Goal: Information Seeking & Learning: Learn about a topic

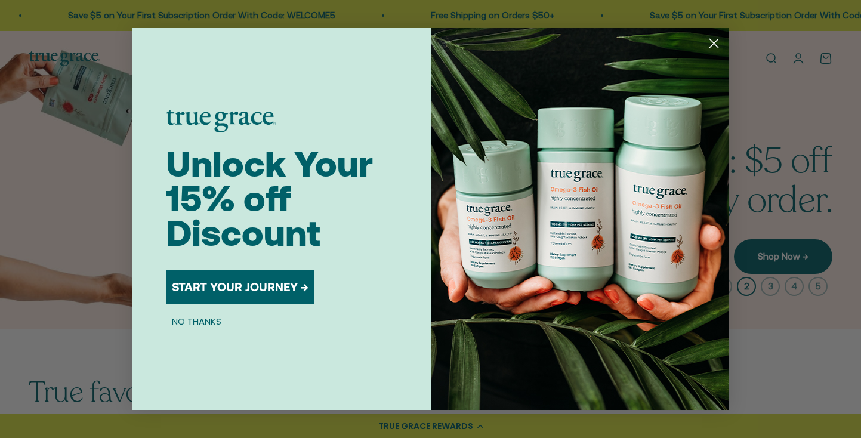
click at [714, 46] on circle "Close dialog" at bounding box center [713, 43] width 20 height 20
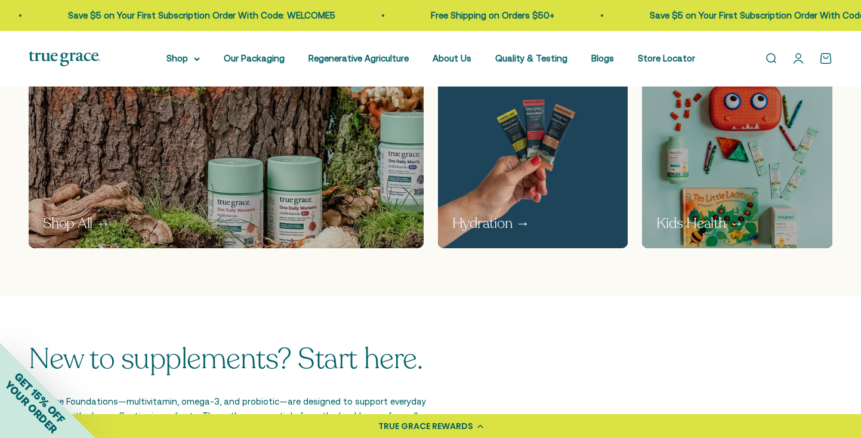
scroll to position [995, 0]
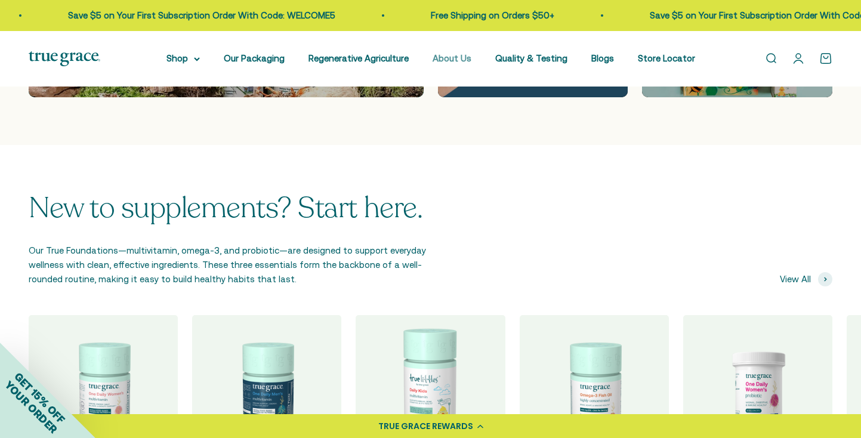
click at [450, 60] on link "About Us" at bounding box center [452, 58] width 39 height 10
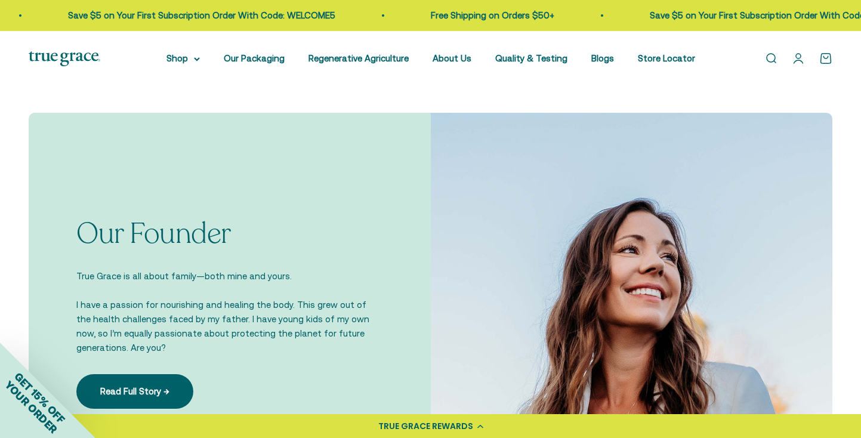
scroll to position [804, 0]
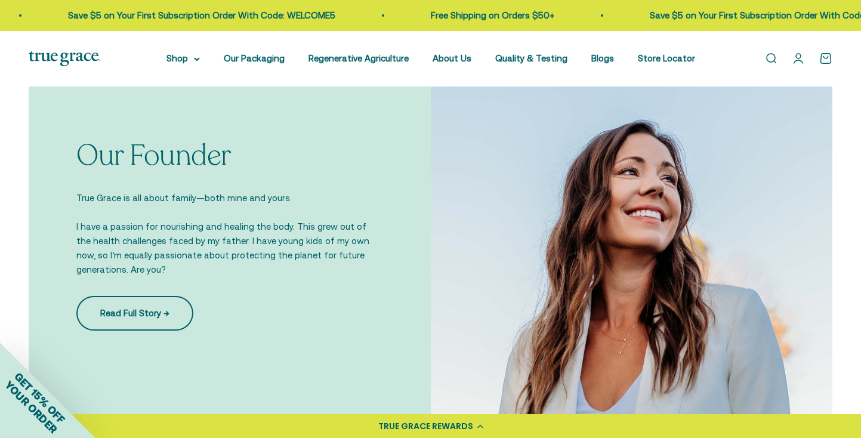
click at [150, 320] on link "Read Full Story →" at bounding box center [134, 313] width 117 height 35
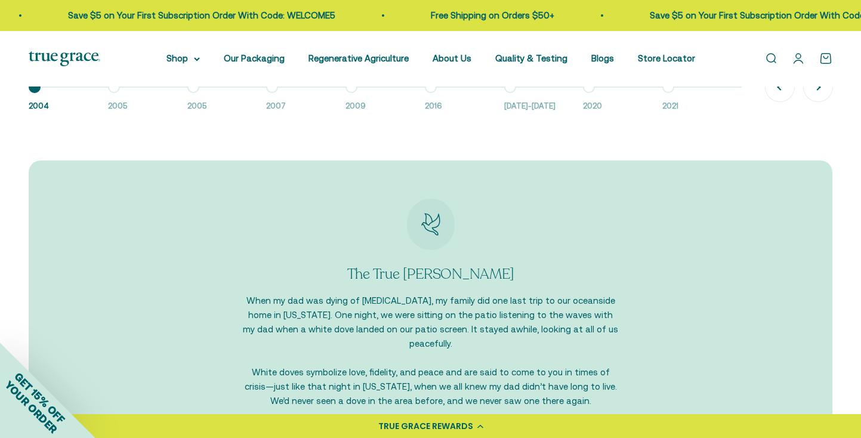
scroll to position [977, 0]
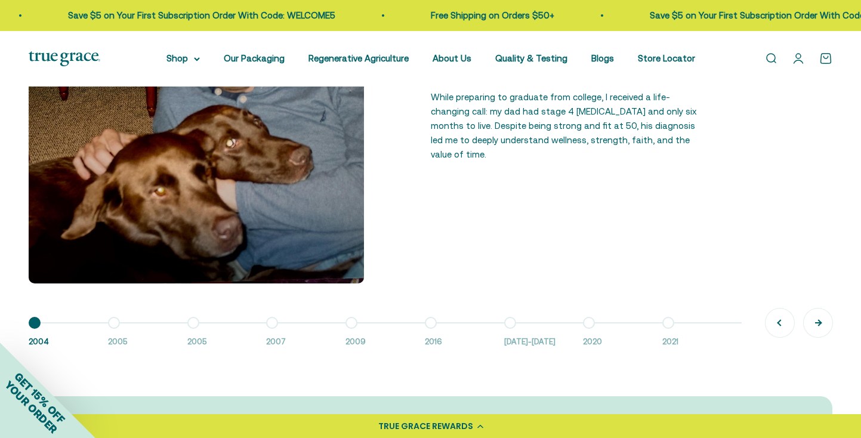
click at [820, 322] on button "Next" at bounding box center [818, 322] width 29 height 29
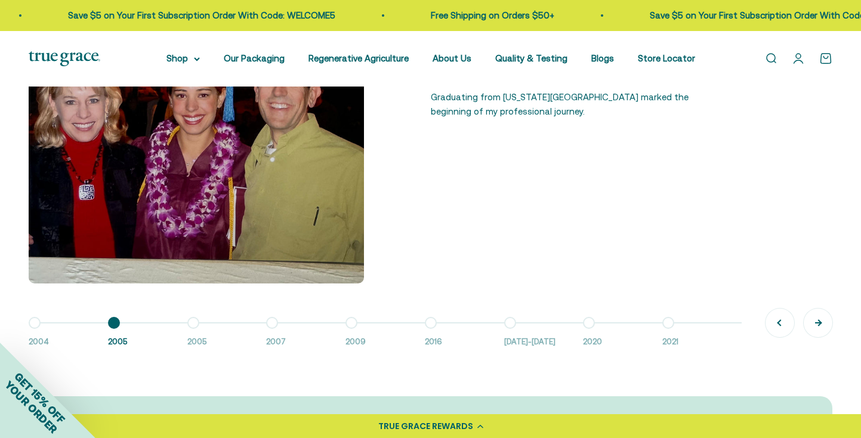
click at [820, 322] on button "Next" at bounding box center [818, 322] width 29 height 29
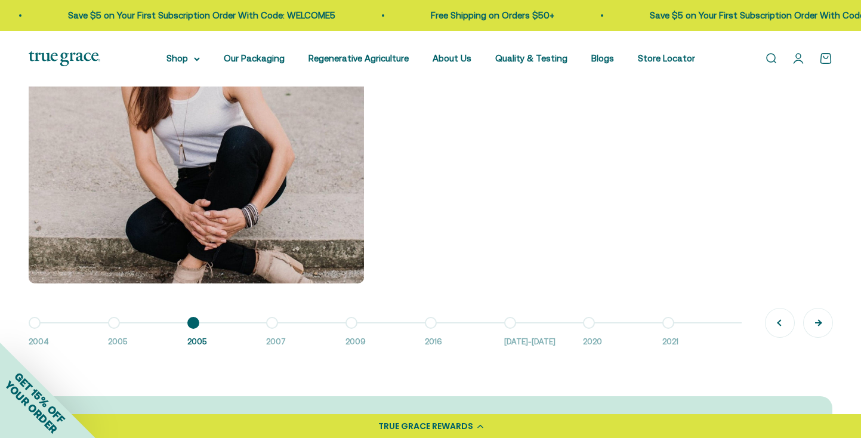
click at [820, 322] on button "Next" at bounding box center [818, 322] width 29 height 29
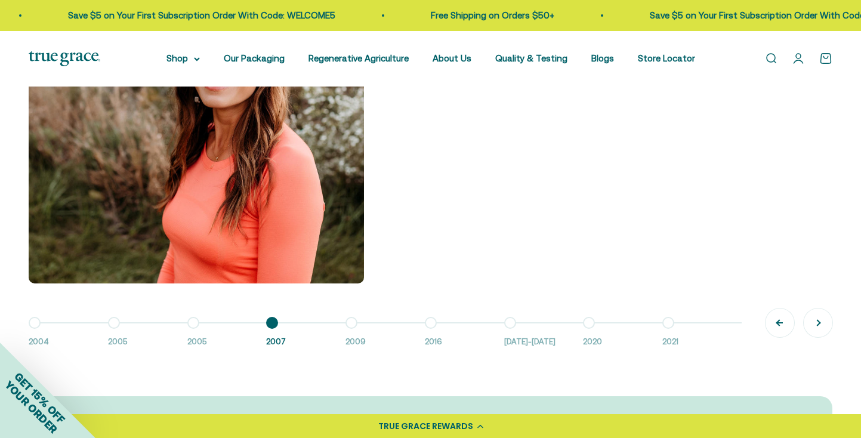
click at [783, 321] on button "Previous" at bounding box center [780, 322] width 29 height 29
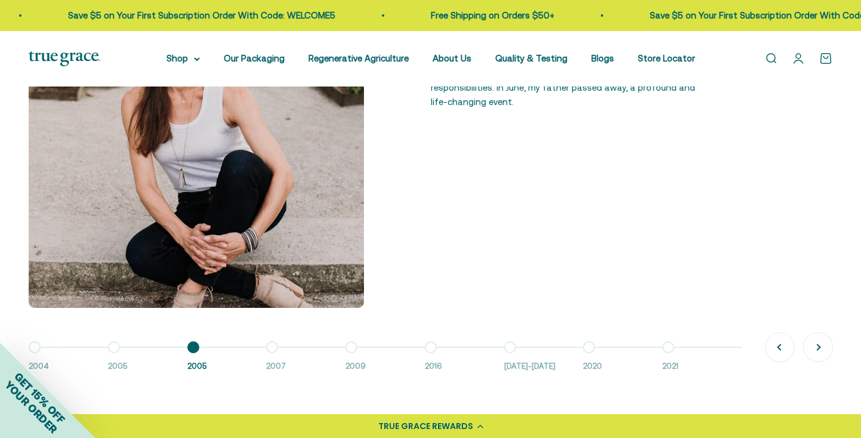
scroll to position [958, 0]
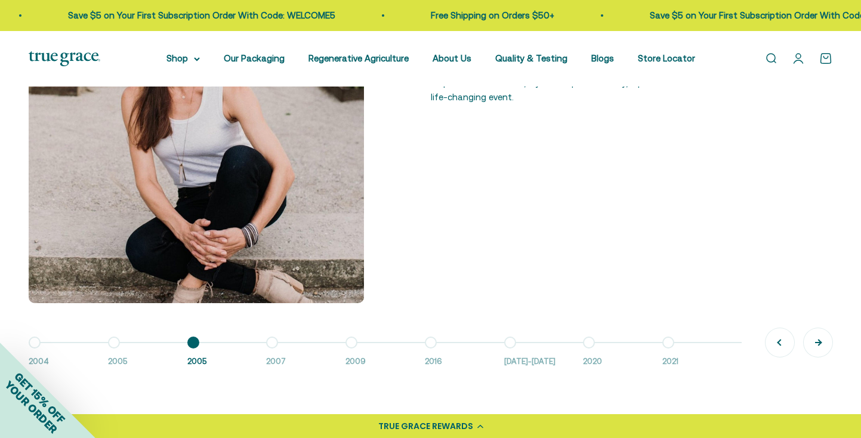
click at [822, 349] on button "Next" at bounding box center [818, 342] width 29 height 29
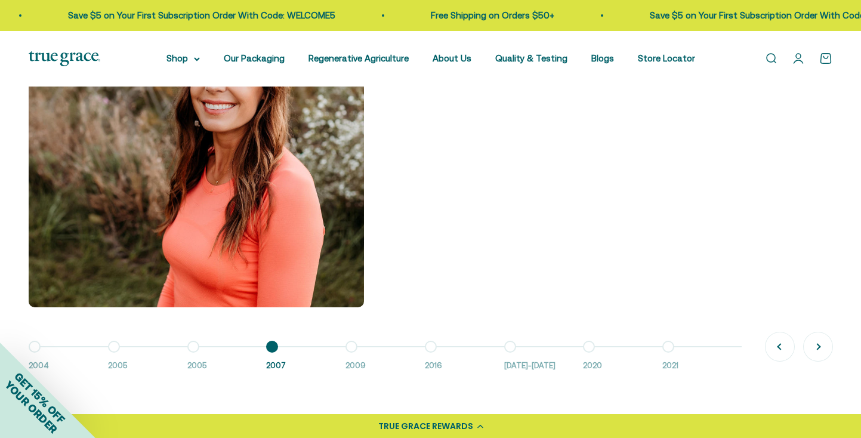
scroll to position [966, 0]
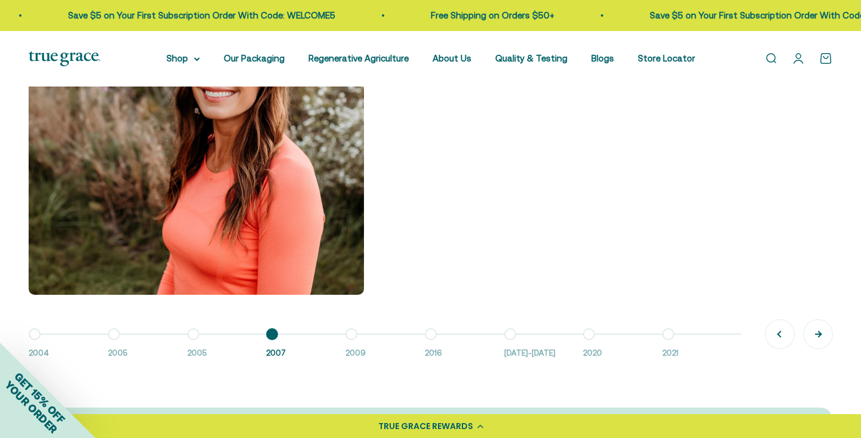
click at [814, 334] on button "Next" at bounding box center [818, 334] width 29 height 29
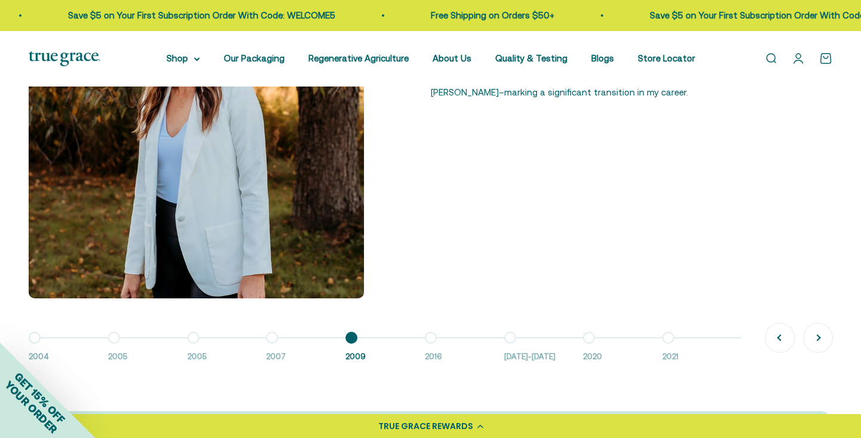
scroll to position [965, 0]
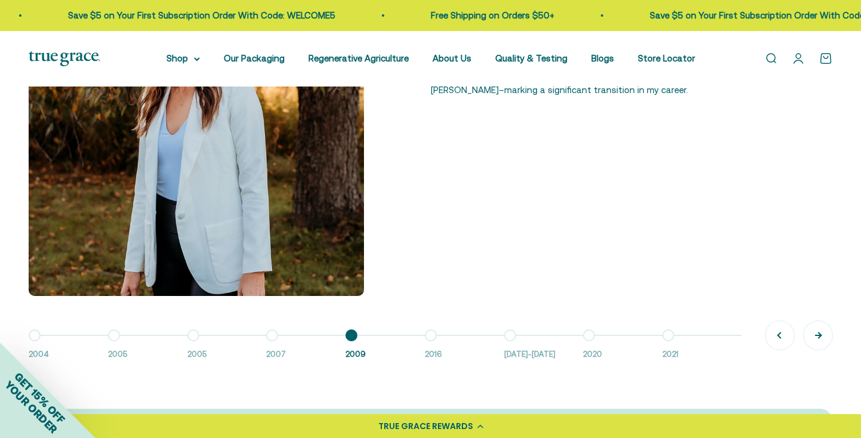
click at [811, 337] on button "Next" at bounding box center [818, 335] width 29 height 29
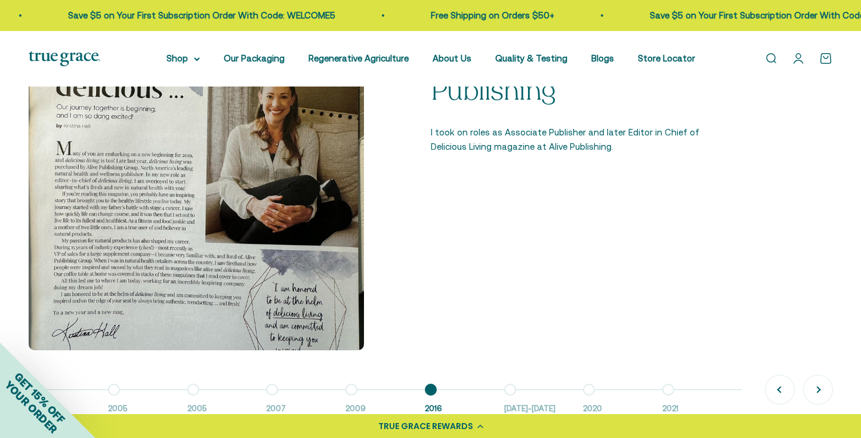
scroll to position [982, 0]
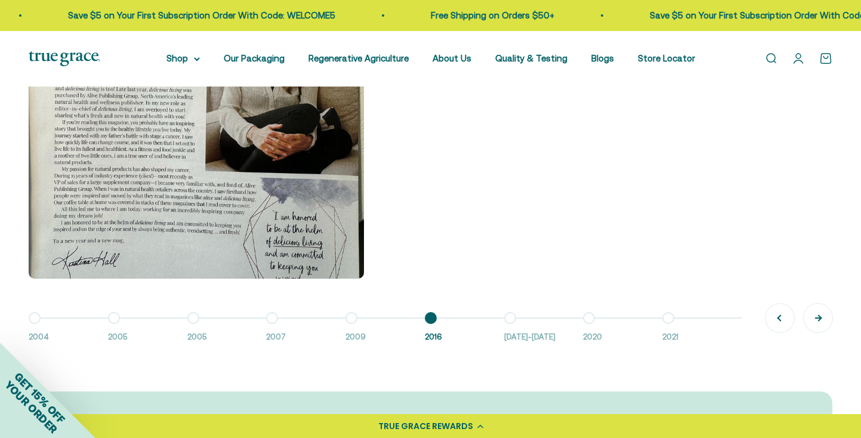
click at [822, 319] on button "Next" at bounding box center [818, 318] width 29 height 29
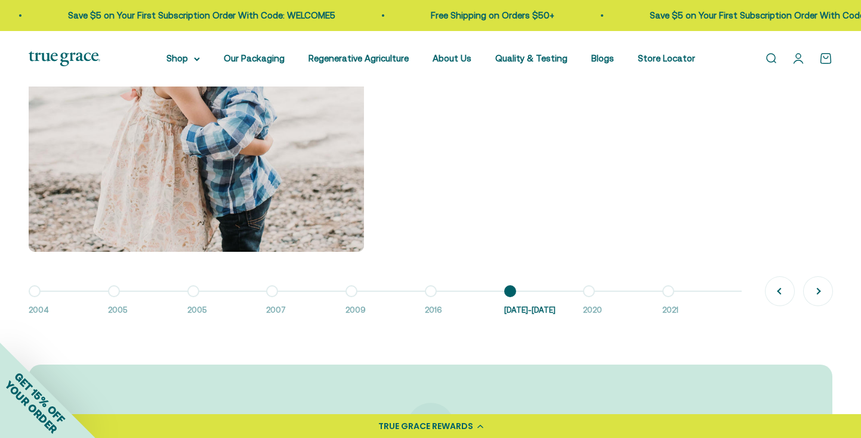
scroll to position [1019, 0]
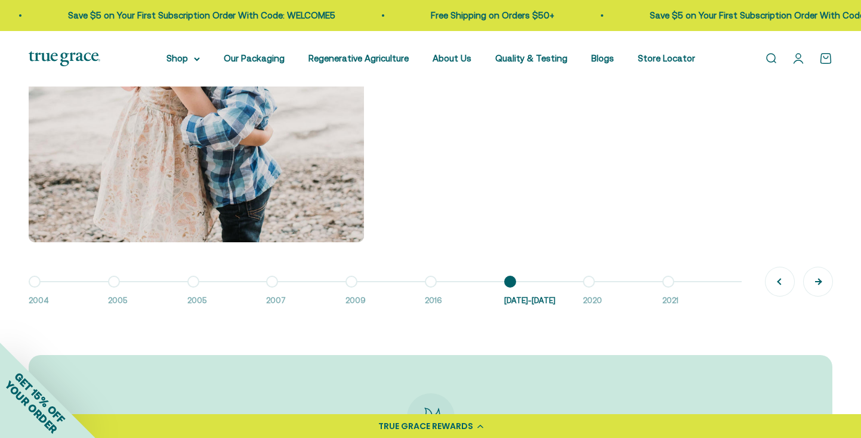
click at [817, 277] on button "Next" at bounding box center [818, 281] width 29 height 29
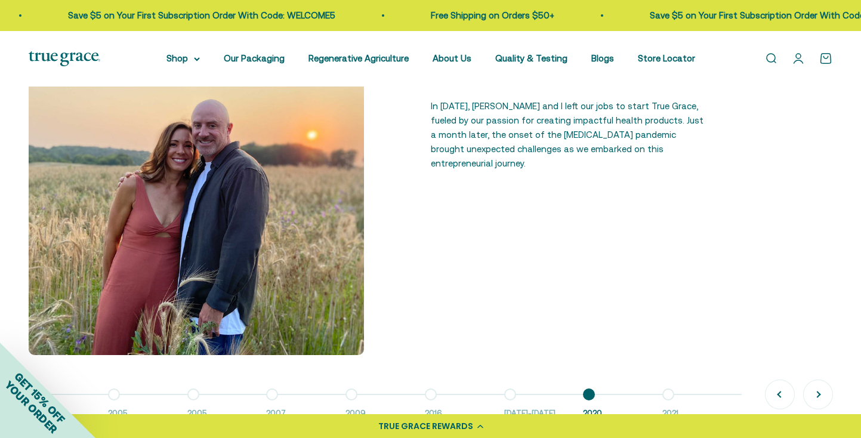
scroll to position [976, 0]
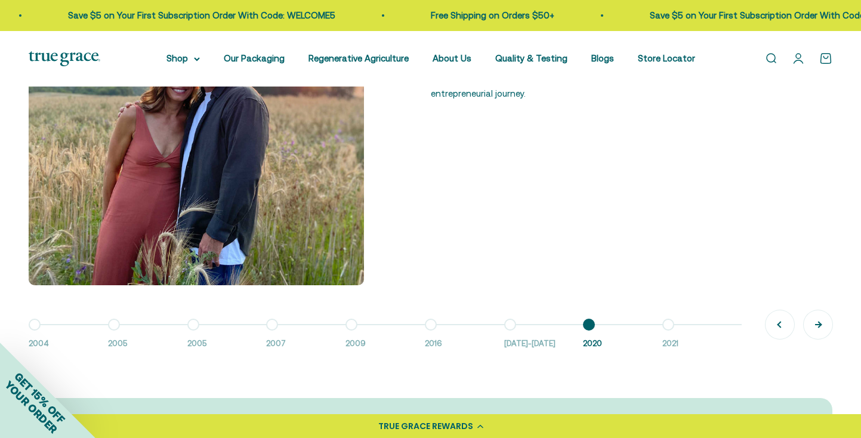
click at [816, 329] on button "Next" at bounding box center [818, 324] width 29 height 29
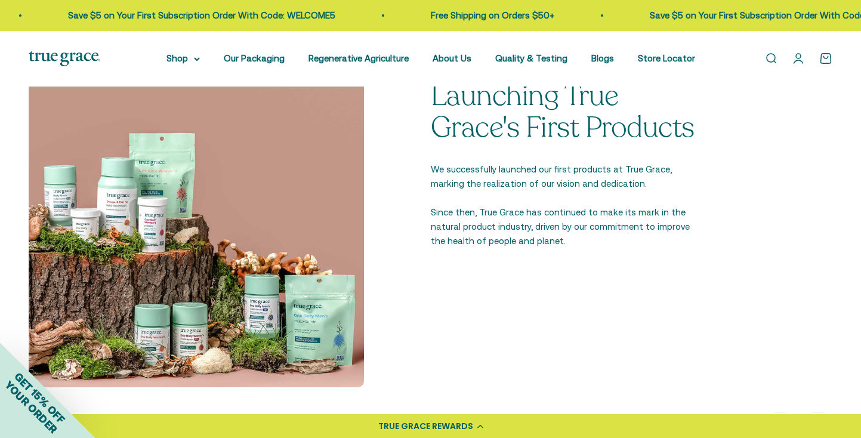
scroll to position [922, 0]
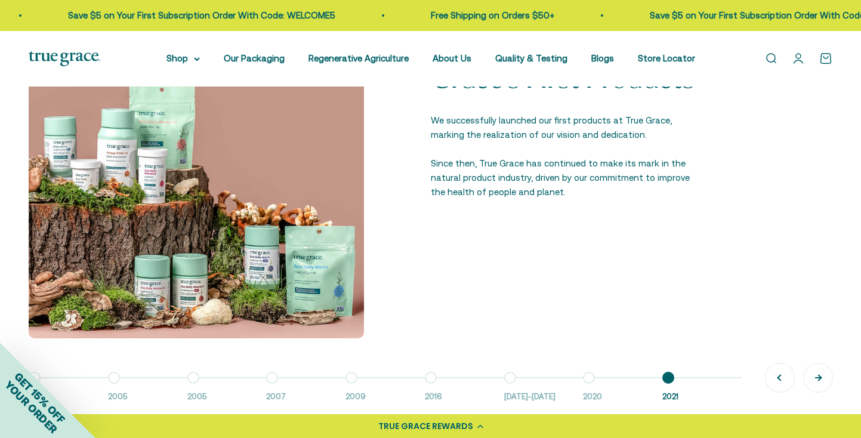
click at [817, 372] on button "Next" at bounding box center [818, 377] width 29 height 29
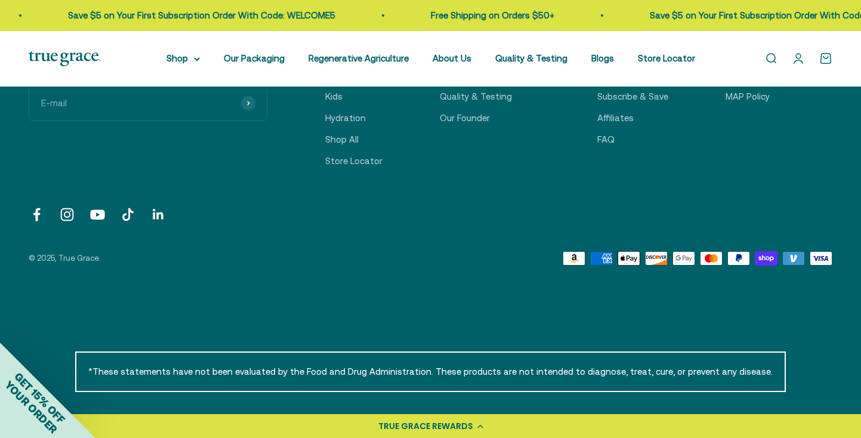
scroll to position [2143, 0]
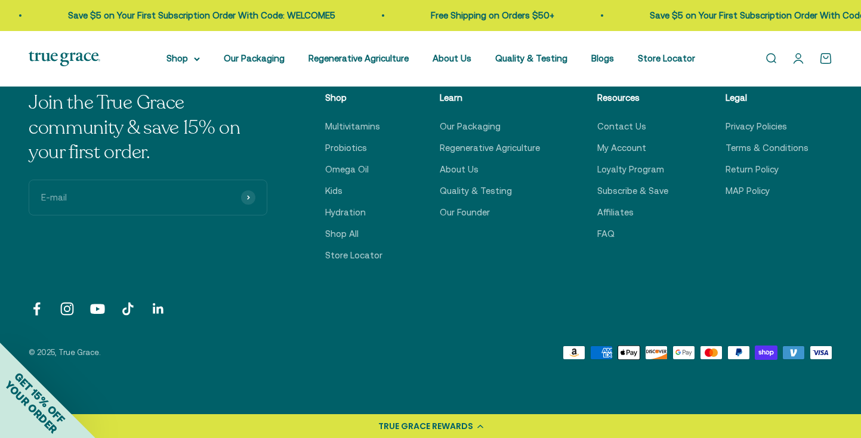
click at [36, 301] on link "Follow on Facebook" at bounding box center [37, 309] width 16 height 16
